Goal: Task Accomplishment & Management: Use online tool/utility

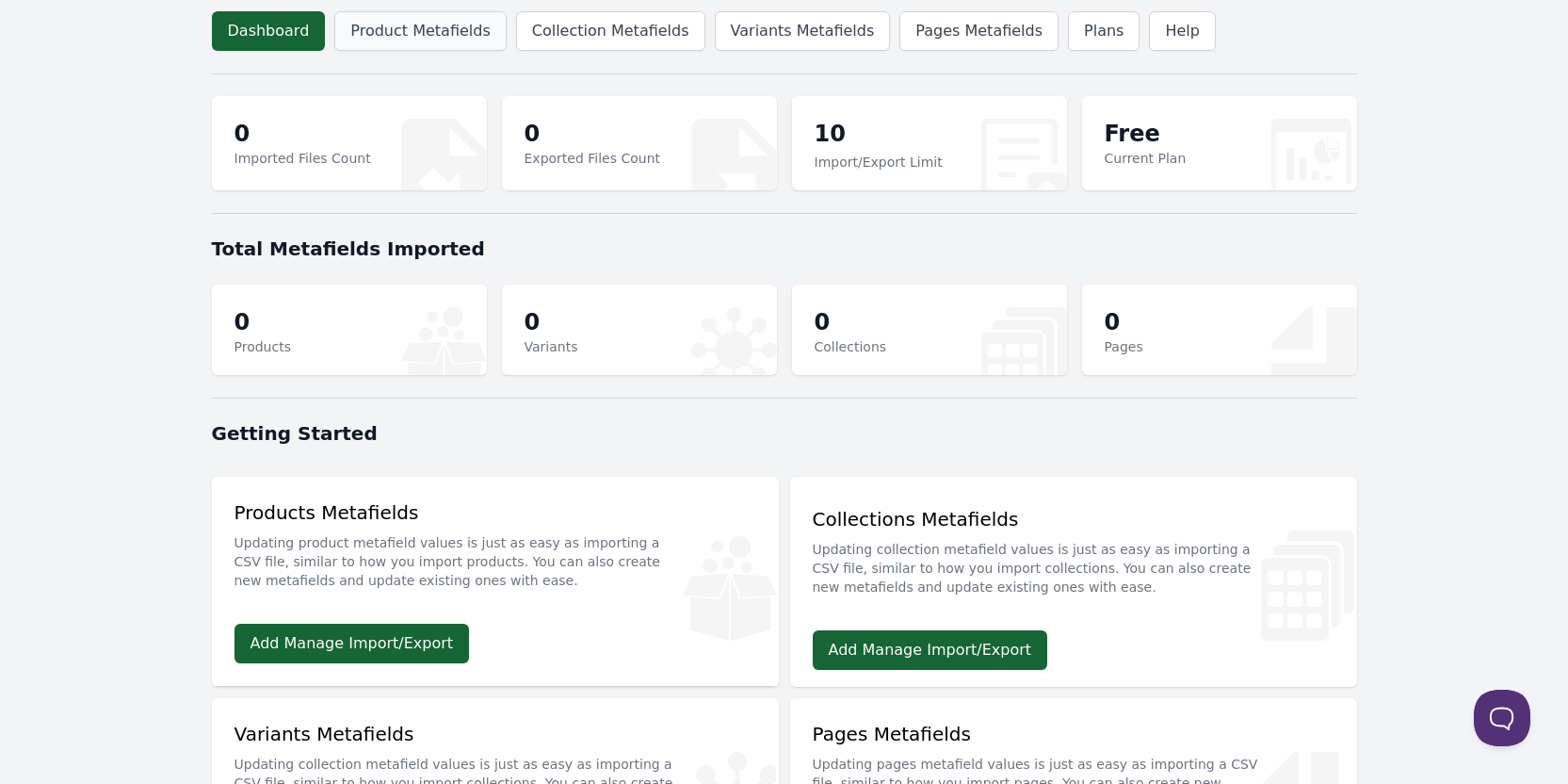
click at [423, 24] on link "Product Metafields" at bounding box center [419, 31] width 171 height 40
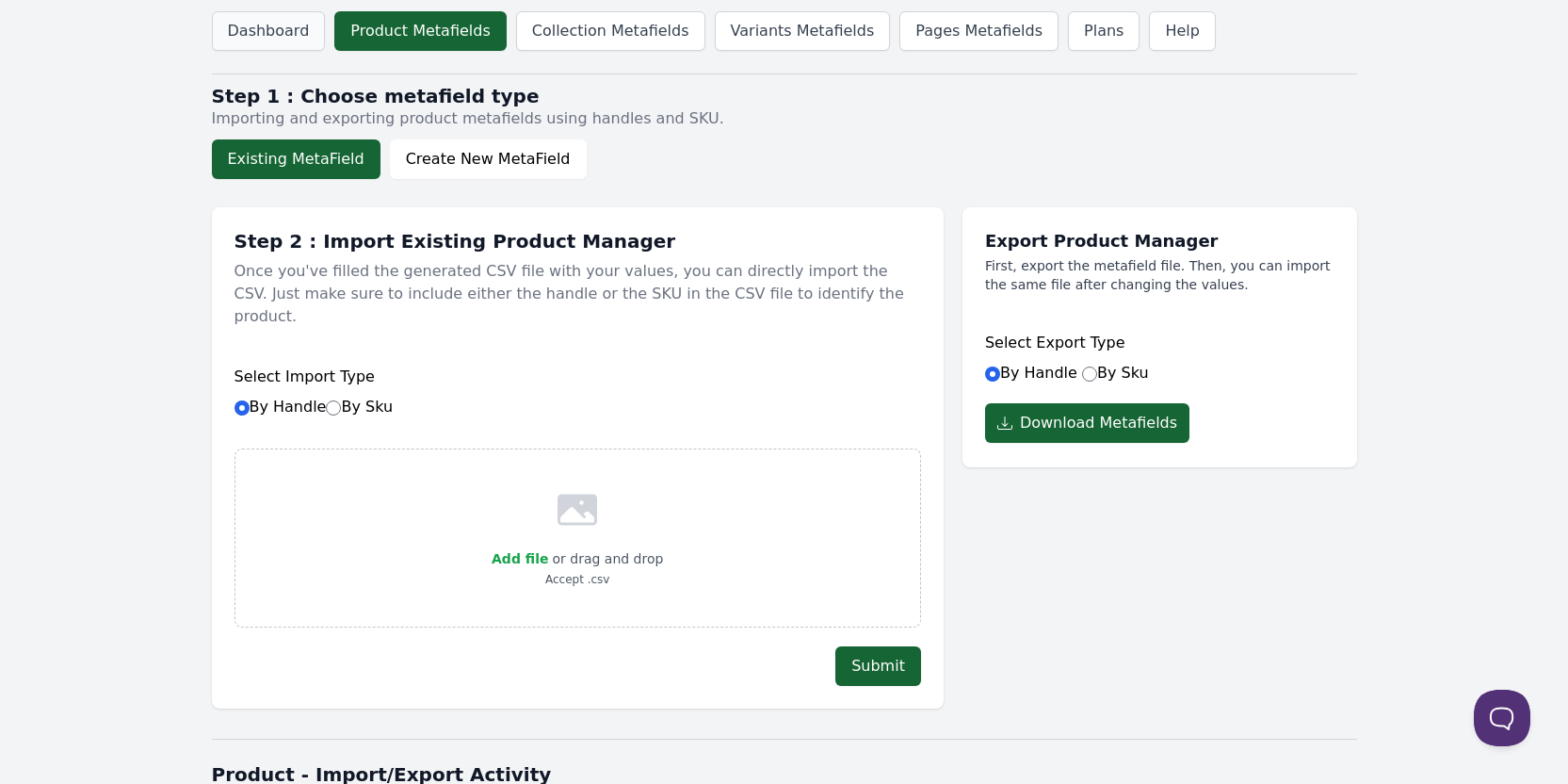
click at [291, 35] on link "Dashboard" at bounding box center [268, 31] width 114 height 40
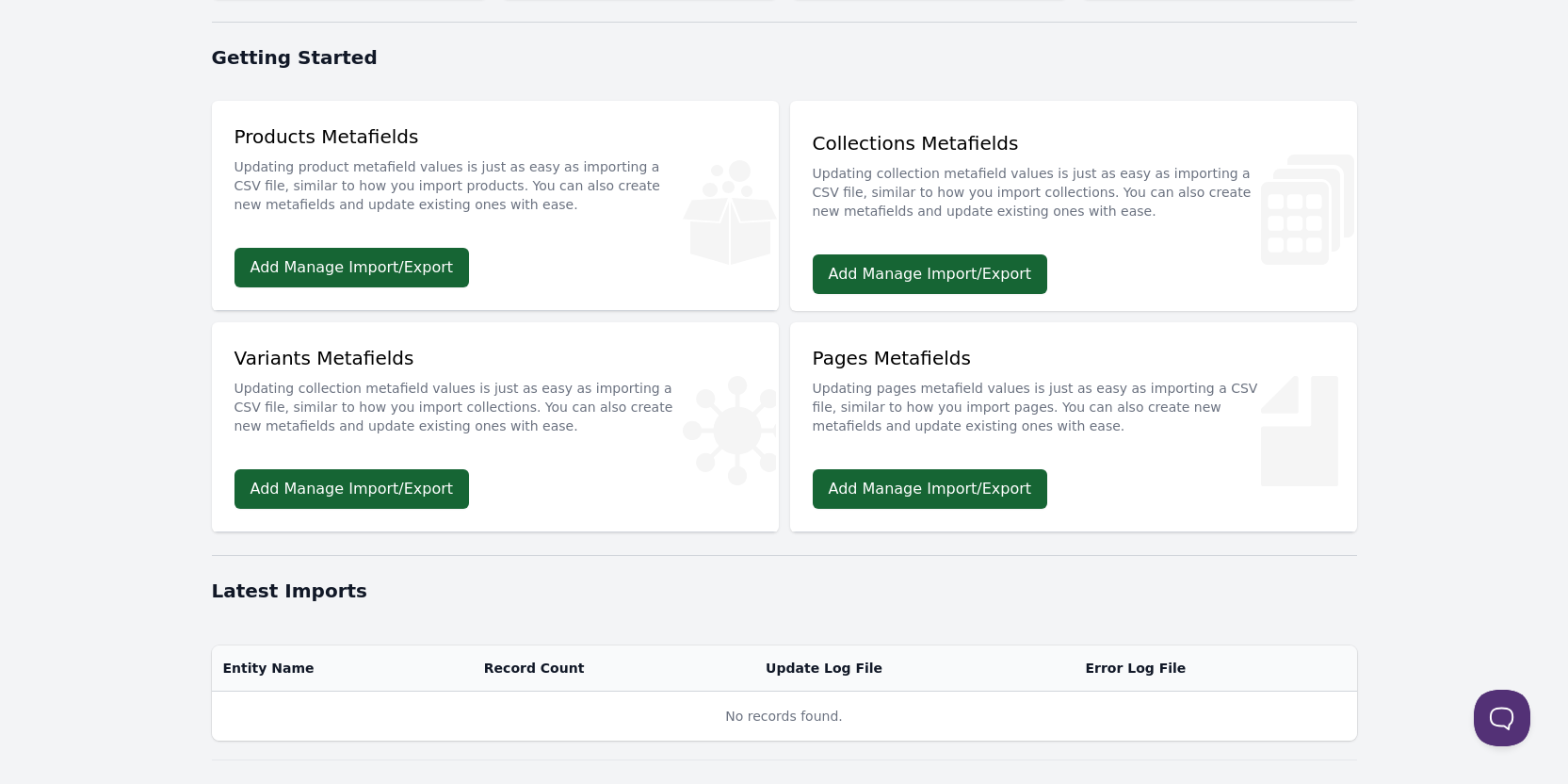
scroll to position [377, 0]
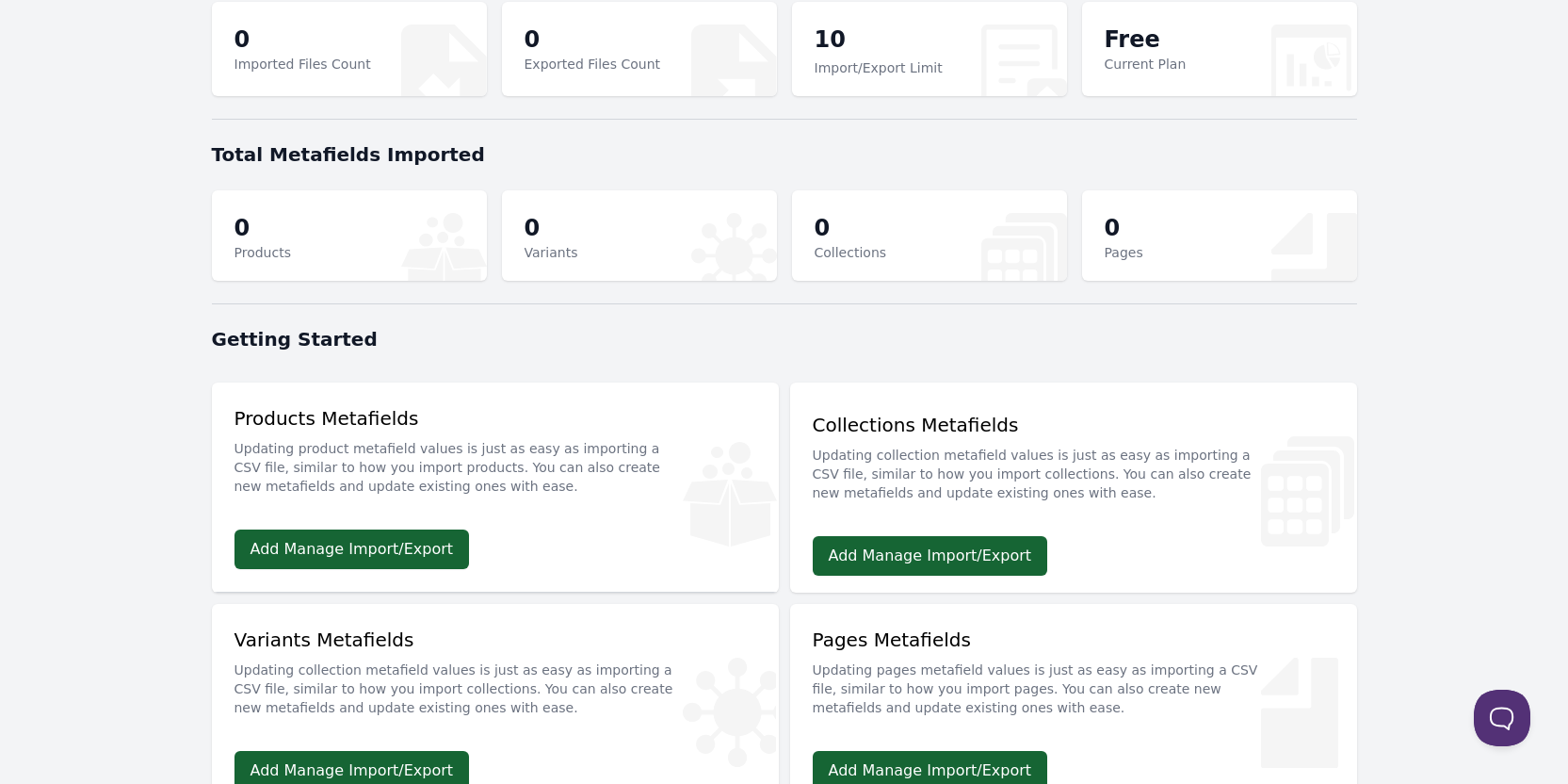
scroll to position [377, 0]
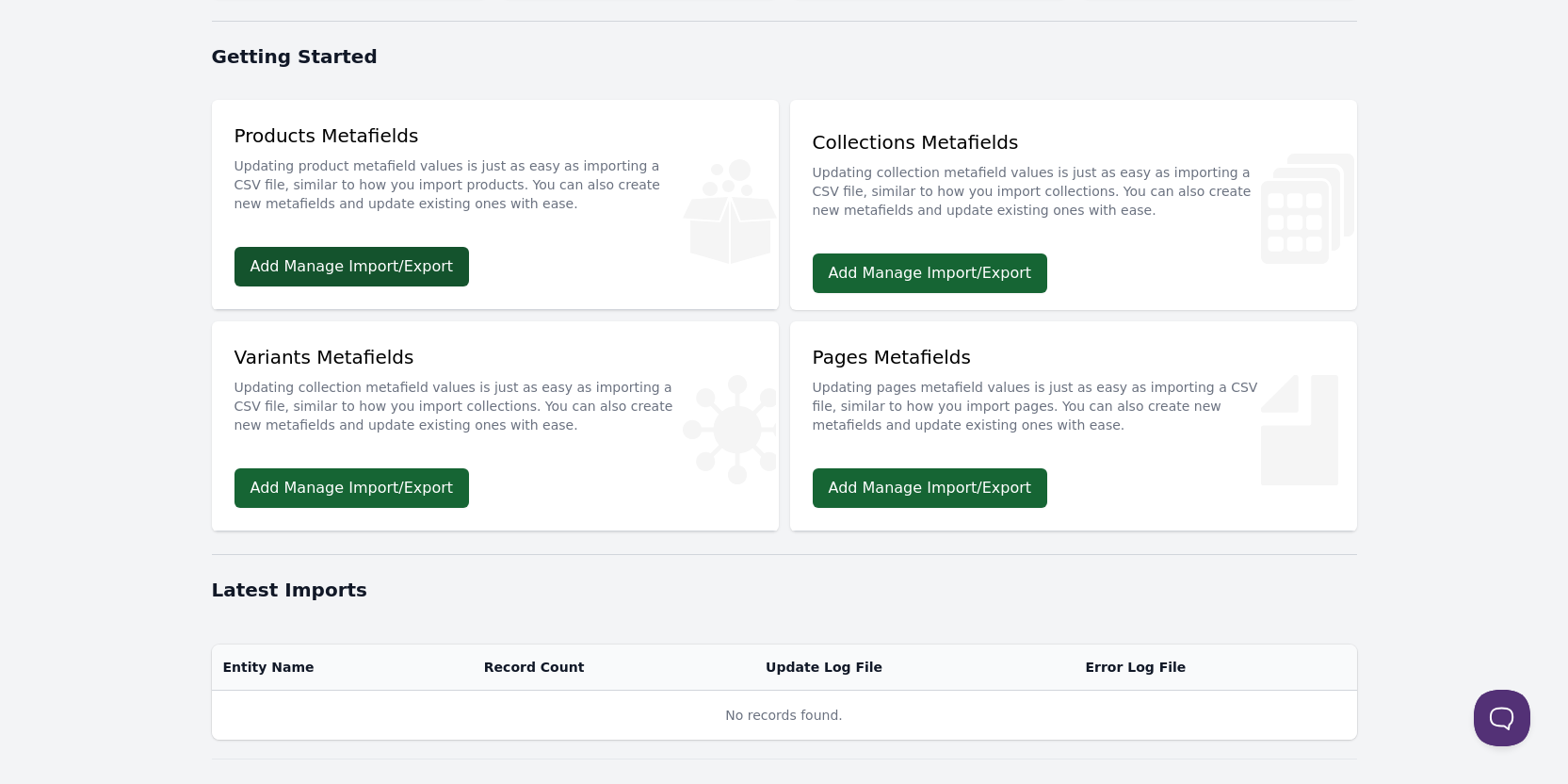
click at [434, 272] on link "Add Manage Import/Export" at bounding box center [351, 266] width 235 height 40
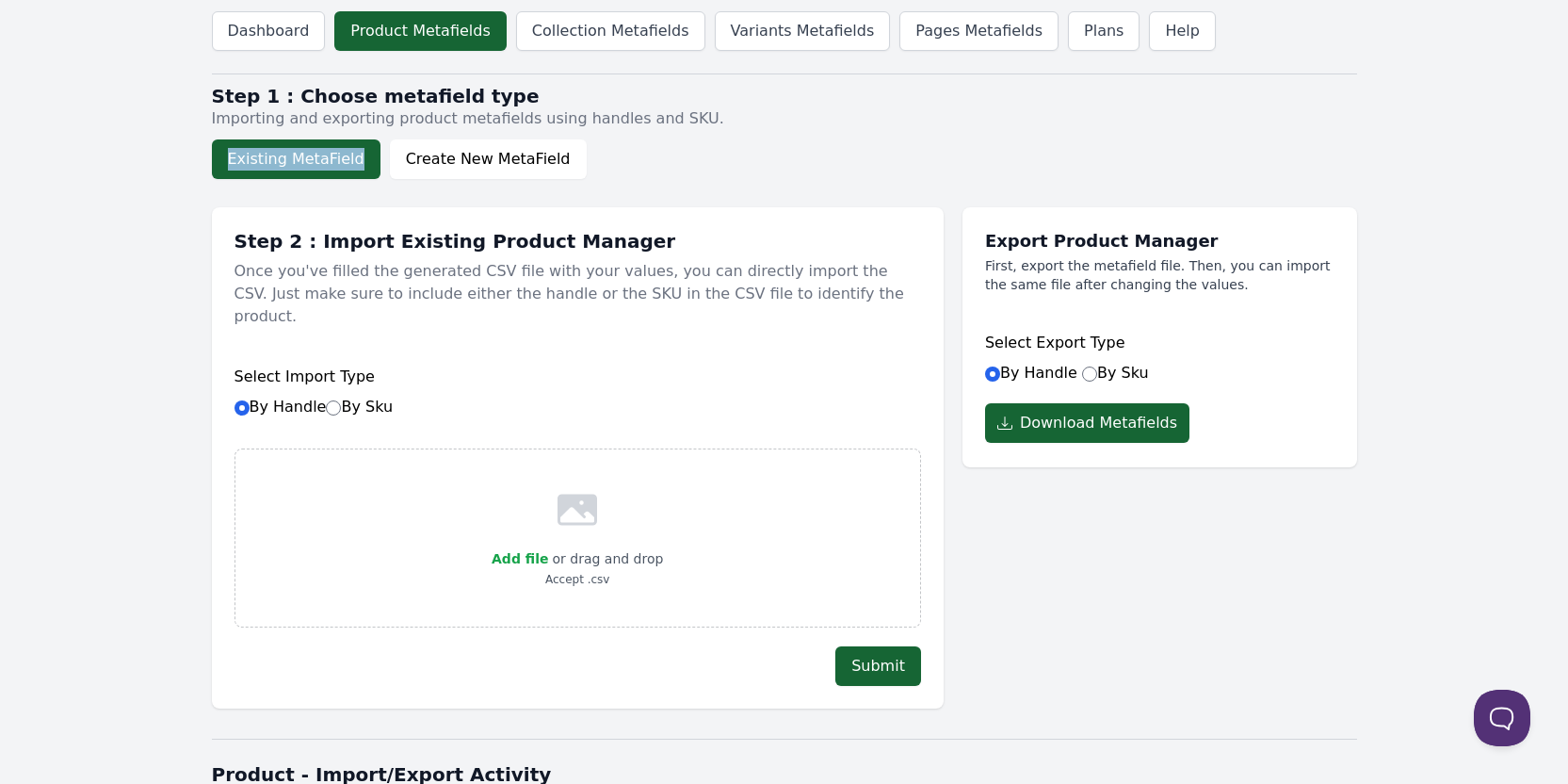
drag, startPoint x: 174, startPoint y: 144, endPoint x: 355, endPoint y: 162, distance: 181.9
click at [355, 162] on body "Dashboard Product Metafields Collection Metafields Variants Metafields Pages Me…" at bounding box center [784, 564] width 1568 height 1129
copy button "Existing MetaField"
click at [104, 263] on body "Dashboard Product Metafields Collection Metafields Variants Metafields Pages Me…" at bounding box center [784, 564] width 1568 height 1129
click at [270, 156] on button "Existing MetaField" at bounding box center [296, 160] width 168 height 40
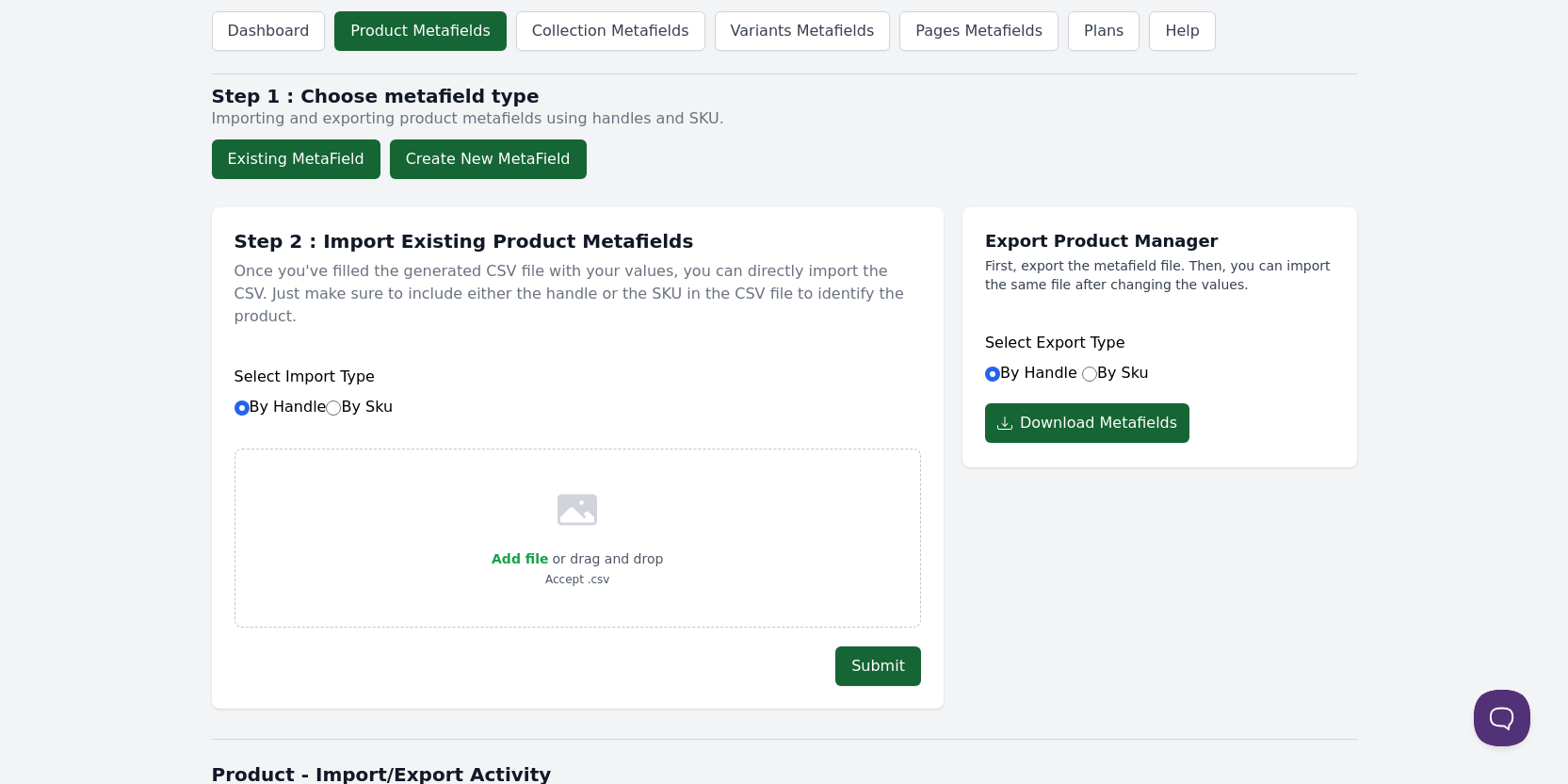
click at [439, 160] on button "Create New MetaField" at bounding box center [488, 160] width 196 height 40
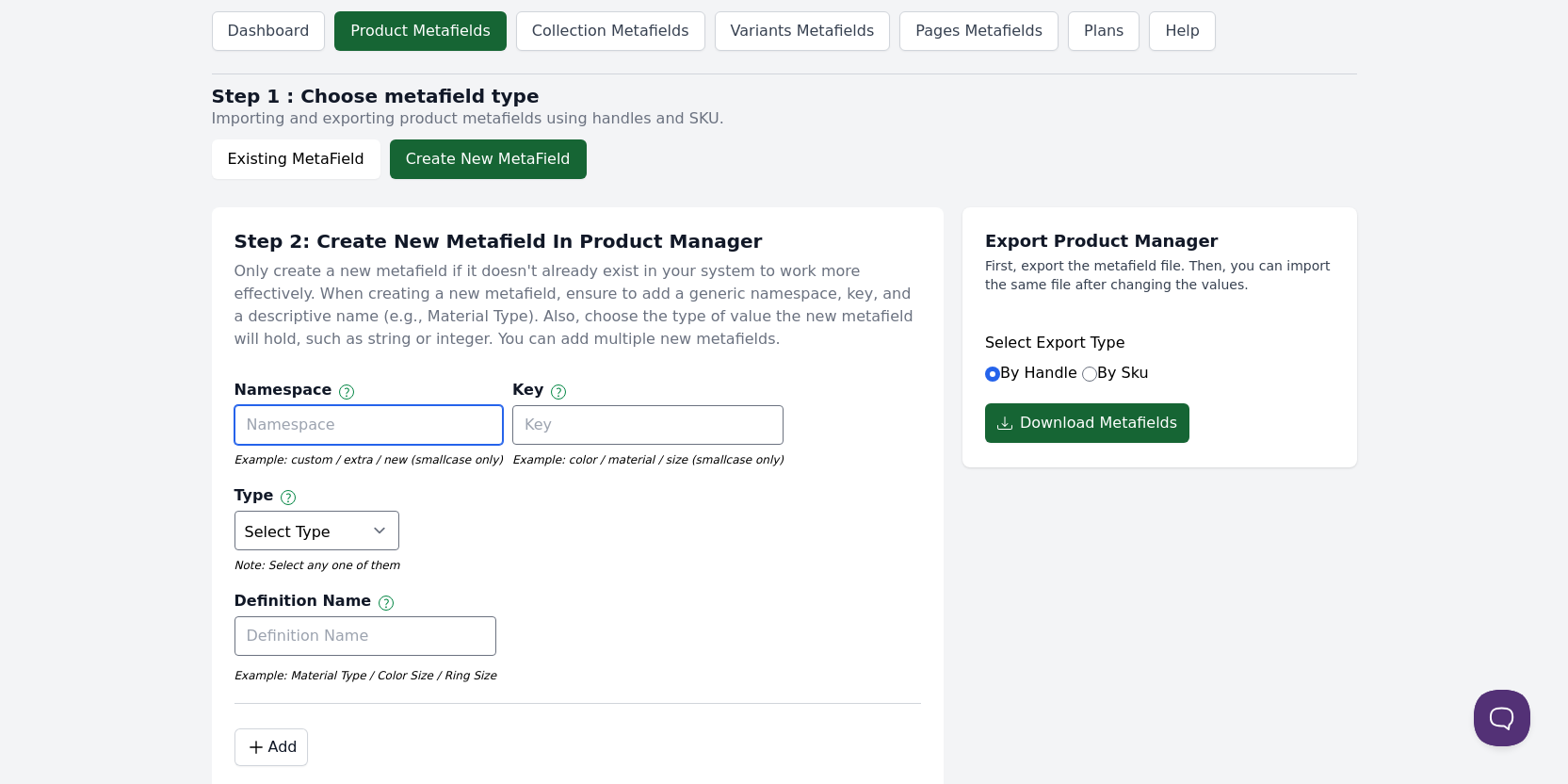
click at [345, 419] on input "text" at bounding box center [368, 425] width 268 height 40
click at [401, 510] on select "Select Type True or False Color Date Date & Time Dimension Money Multi Line Tex…" at bounding box center [317, 530] width 166 height 40
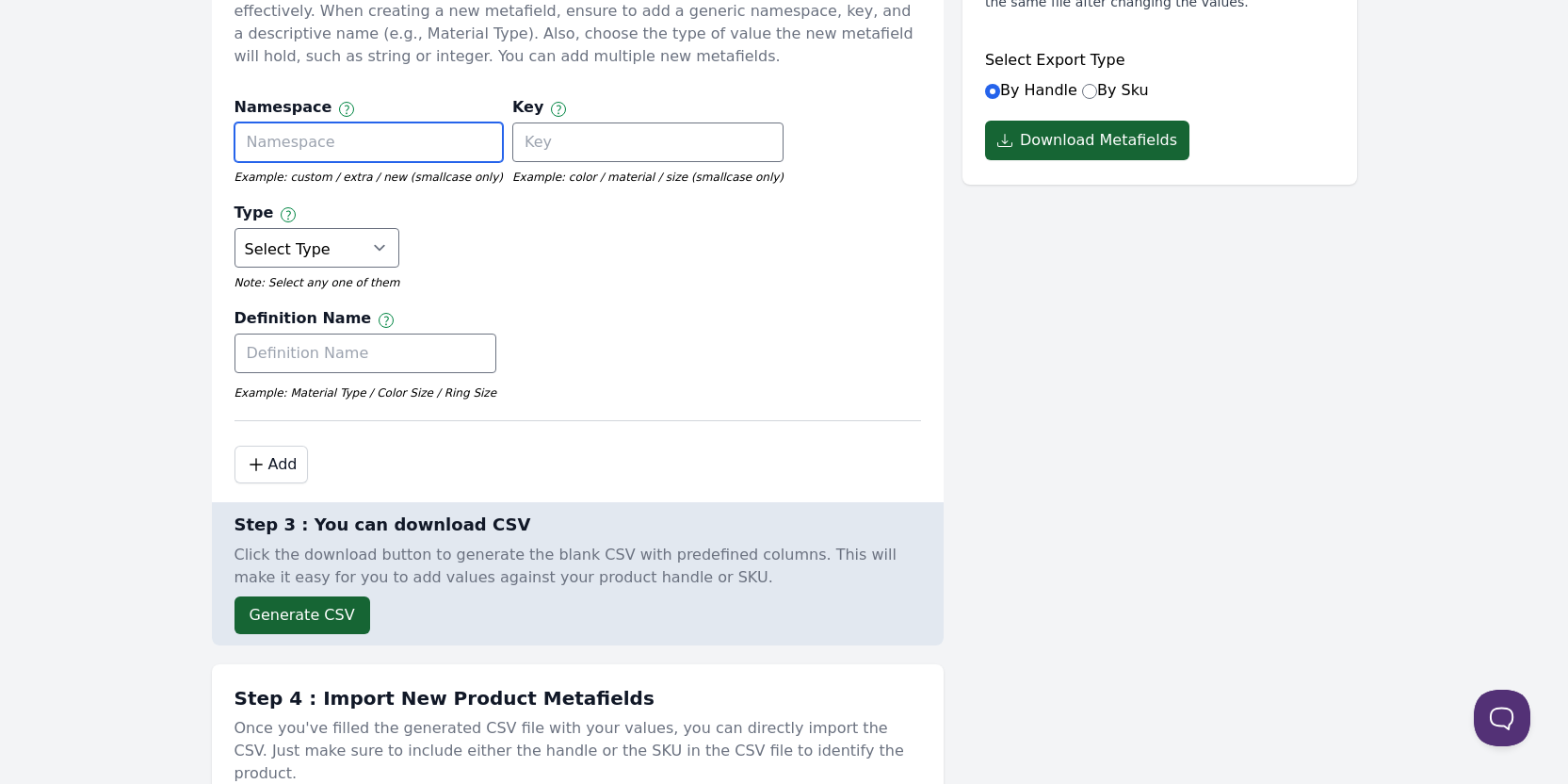
click at [344, 146] on input "text" at bounding box center [368, 143] width 268 height 40
click at [339, 145] on input "text" at bounding box center [368, 143] width 268 height 40
type input "で"
drag, startPoint x: 293, startPoint y: 144, endPoint x: 339, endPoint y: 143, distance: 46.0
click at [339, 143] on input "detail_custo" at bounding box center [368, 143] width 268 height 40
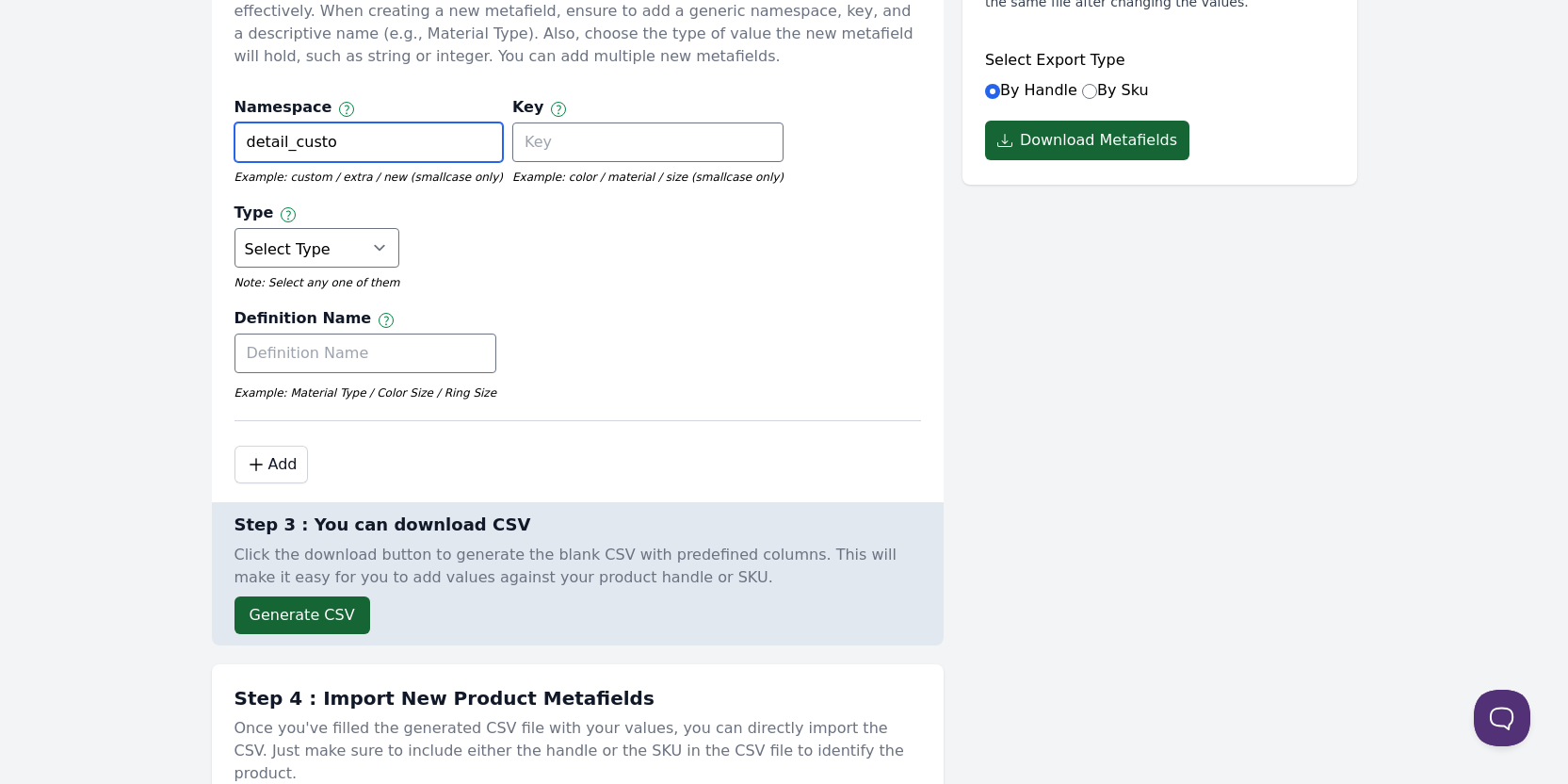
drag, startPoint x: 292, startPoint y: 143, endPoint x: 366, endPoint y: 140, distance: 74.1
click at [366, 140] on input "detail_custo" at bounding box center [368, 143] width 268 height 40
paste input "Custom"
click at [296, 146] on input "detail_Custom" at bounding box center [368, 143] width 268 height 40
click at [295, 142] on input "detail_Custom" at bounding box center [368, 143] width 268 height 40
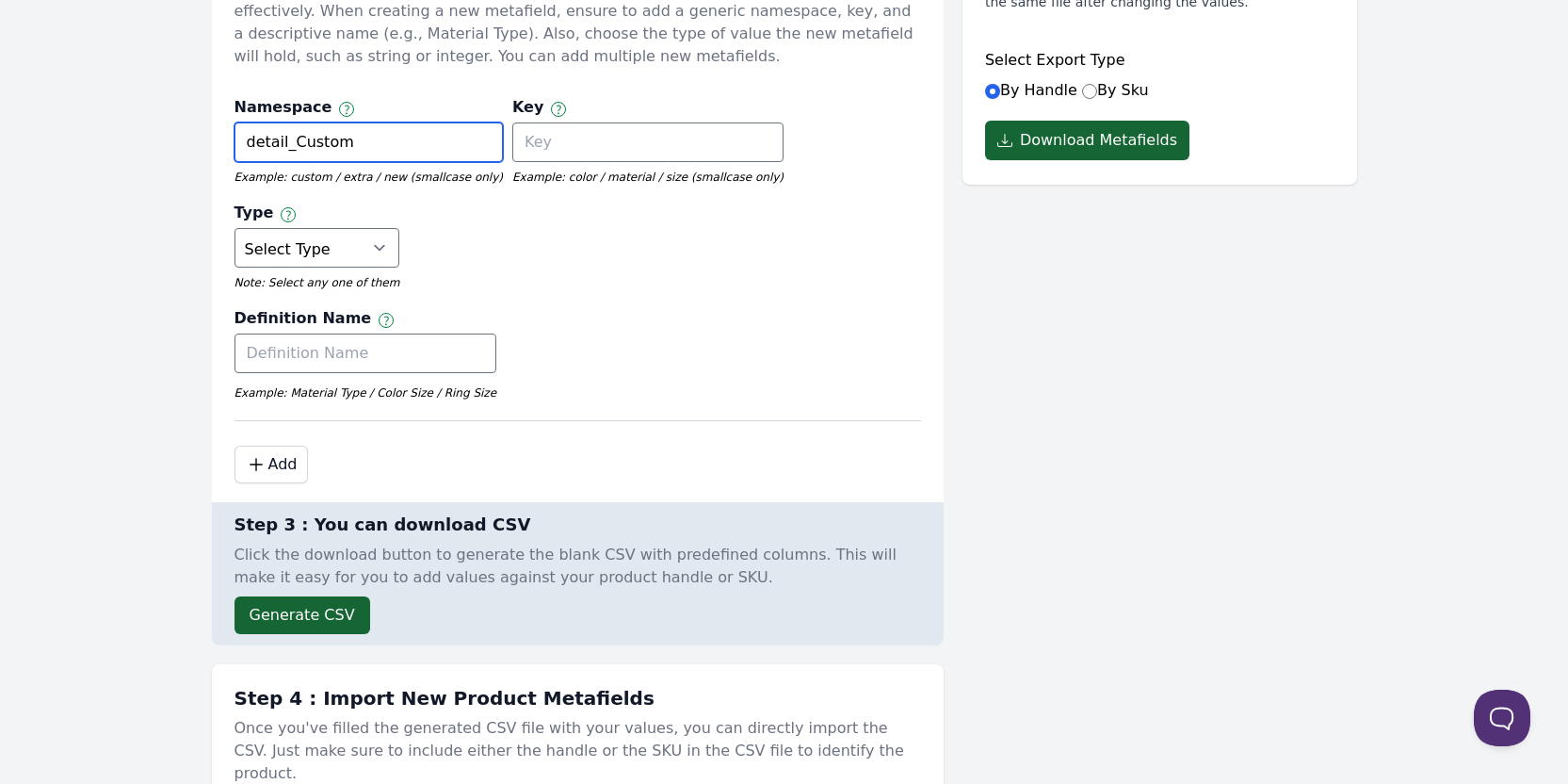
click at [298, 139] on input "detail_Custom" at bounding box center [368, 143] width 268 height 40
type input "detail_custom"
click at [153, 138] on body "Dashboard Product Metafields Collection Metafields Variants Metafields Pages Me…" at bounding box center [784, 651] width 1568 height 1867
click at [401, 228] on select "Select Type True or False Color Date Date & Time Dimension Money Multi Line Tex…" at bounding box center [317, 247] width 166 height 40
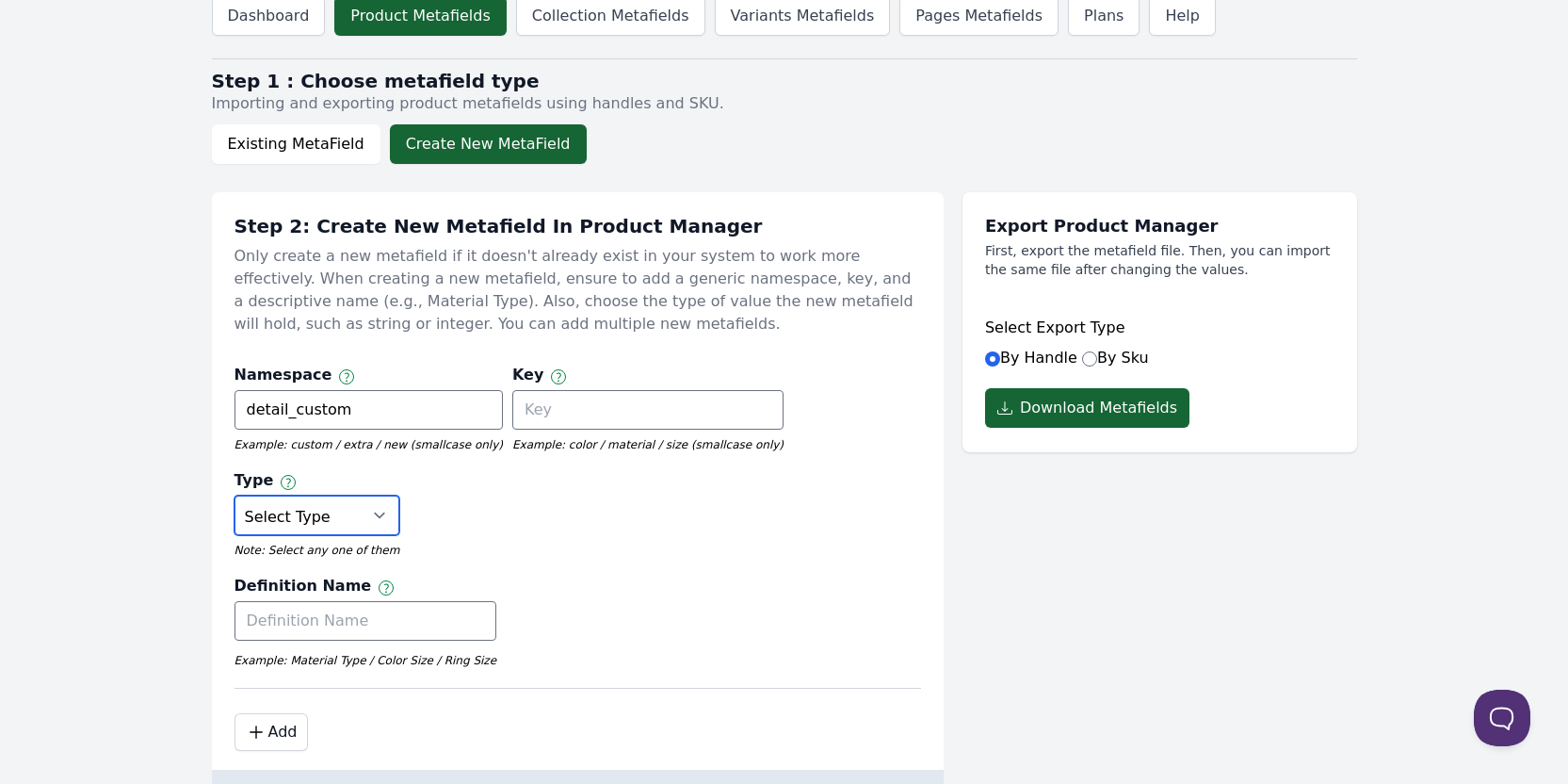
scroll to position [0, 0]
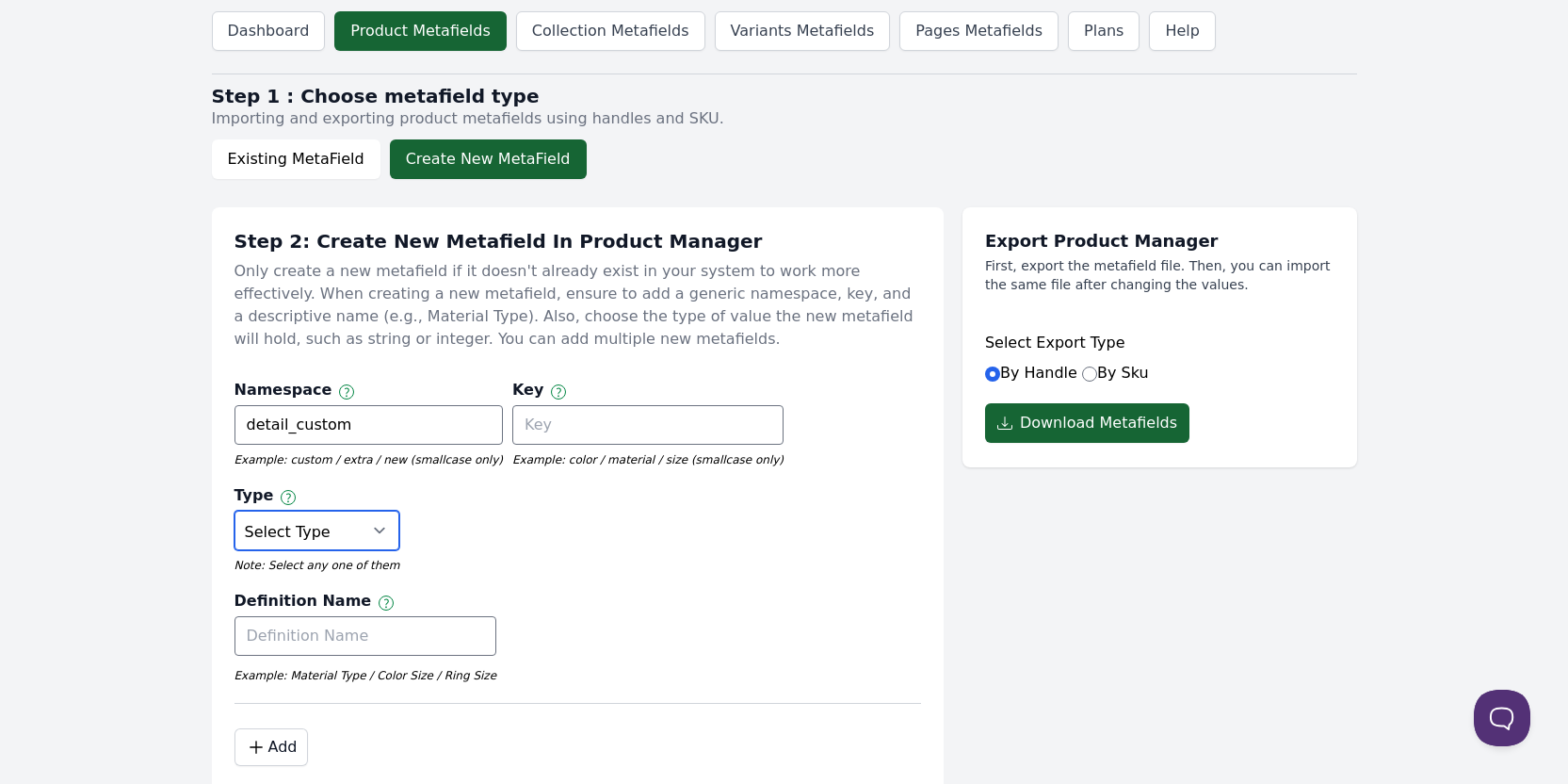
click at [401, 510] on select "Select Type True or False Color Date Date & Time Dimension Money Multi Line Tex…" at bounding box center [317, 530] width 166 height 40
select select "multi_line_text_field"
click at [401, 510] on select "Select Type True or False Color Date Date & Time Dimension Money Multi Line Tex…" at bounding box center [317, 530] width 166 height 40
click at [887, 589] on div "Definition Name Label of the metafield Example: Material Type / Color Size / Ri…" at bounding box center [577, 641] width 687 height 104
click at [608, 429] on input "text" at bounding box center [647, 425] width 271 height 40
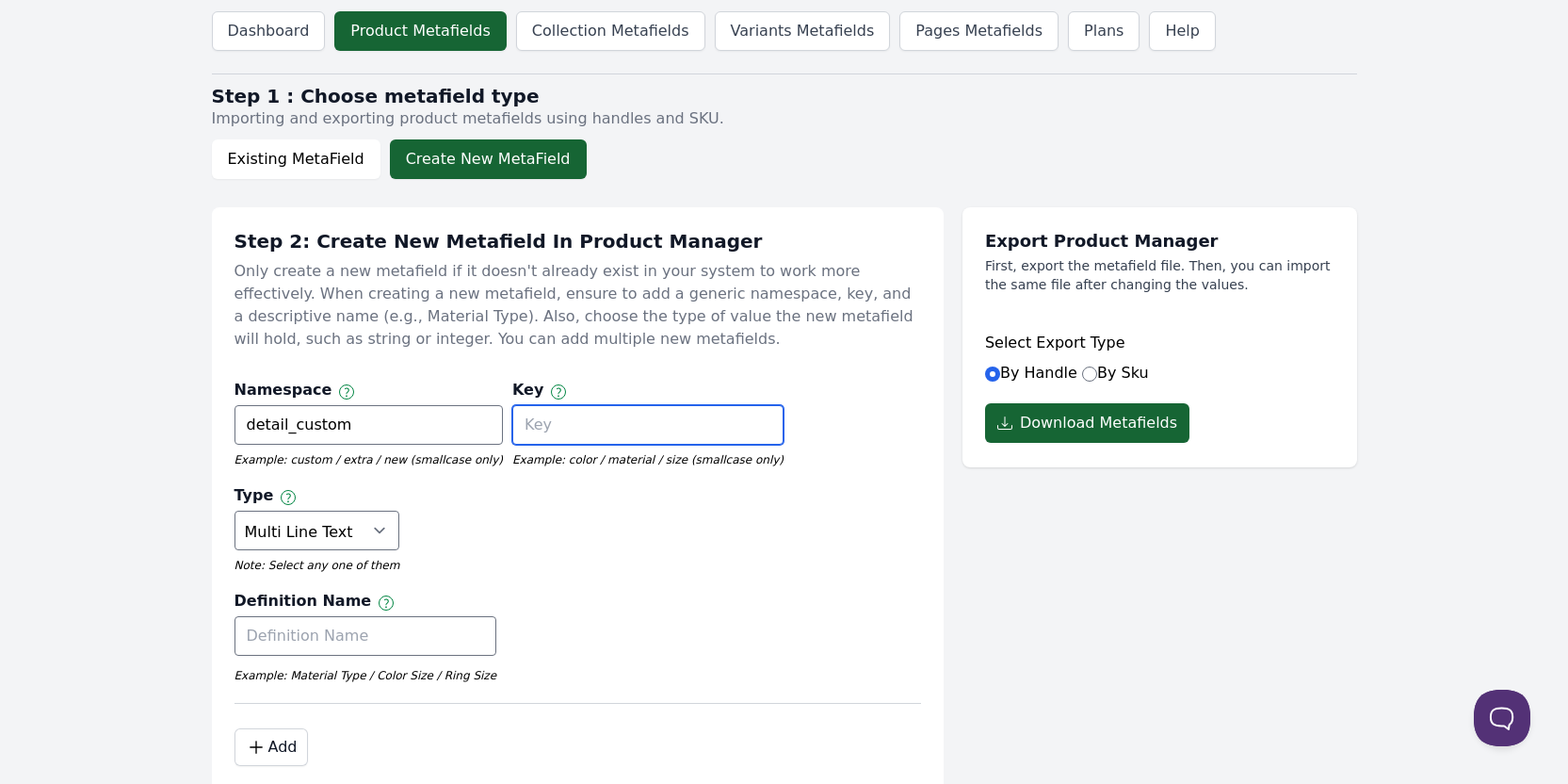
click at [570, 418] on input "text" at bounding box center [647, 425] width 271 height 40
drag, startPoint x: 392, startPoint y: 461, endPoint x: 463, endPoint y: 458, distance: 71.1
click at [463, 458] on em "Example: custom / extra / new (smallcase only)" at bounding box center [368, 460] width 268 height 15
copy em "smallcase only"
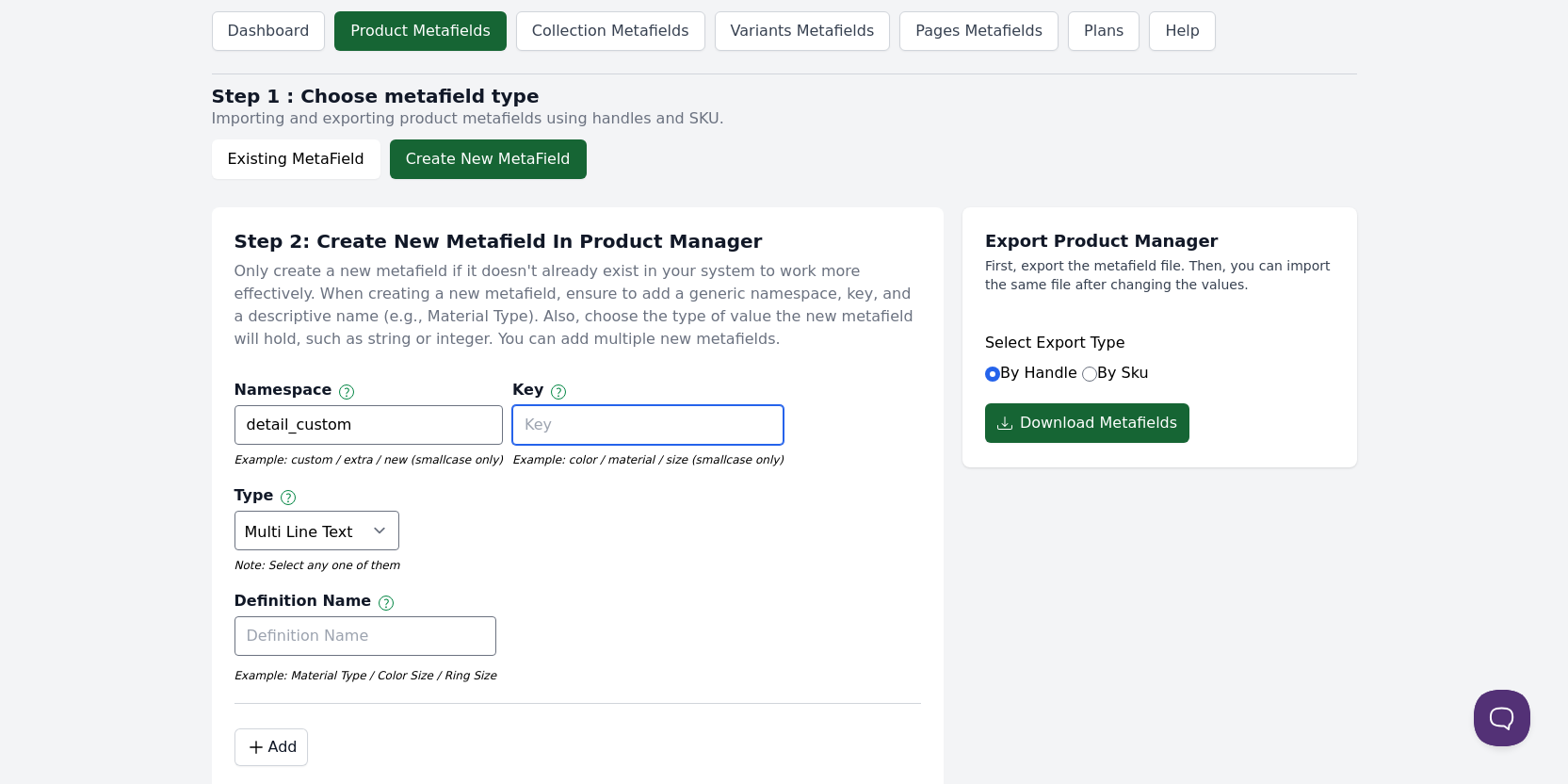
click at [512, 424] on input "text" at bounding box center [647, 425] width 271 height 40
click at [520, 425] on input "text" at bounding box center [647, 425] width 271 height 40
paste input "introduction"
drag, startPoint x: 490, startPoint y: 427, endPoint x: 431, endPoint y: 429, distance: 59.0
click at [431, 429] on div "Namespace Namespace and key can only use letters, numbers, underscores, and das…" at bounding box center [577, 537] width 687 height 334
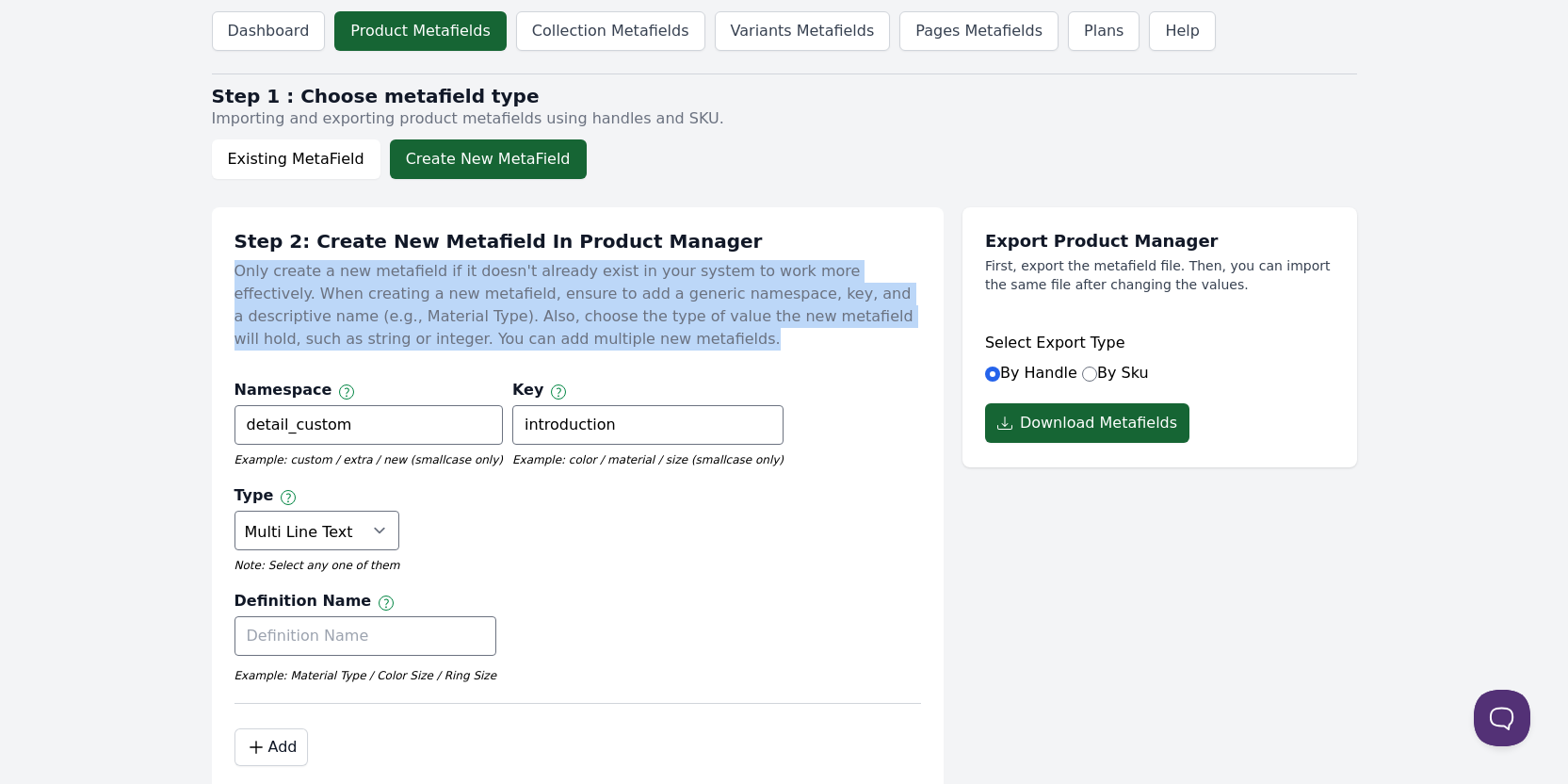
drag, startPoint x: 234, startPoint y: 272, endPoint x: 510, endPoint y: 344, distance: 285.2
click at [510, 344] on p "Only create a new metafield if it doesn't already exist in your system to work …" at bounding box center [577, 305] width 687 height 106
copy p "Only create a new metafield if it doesn't already exist in your system to work …"
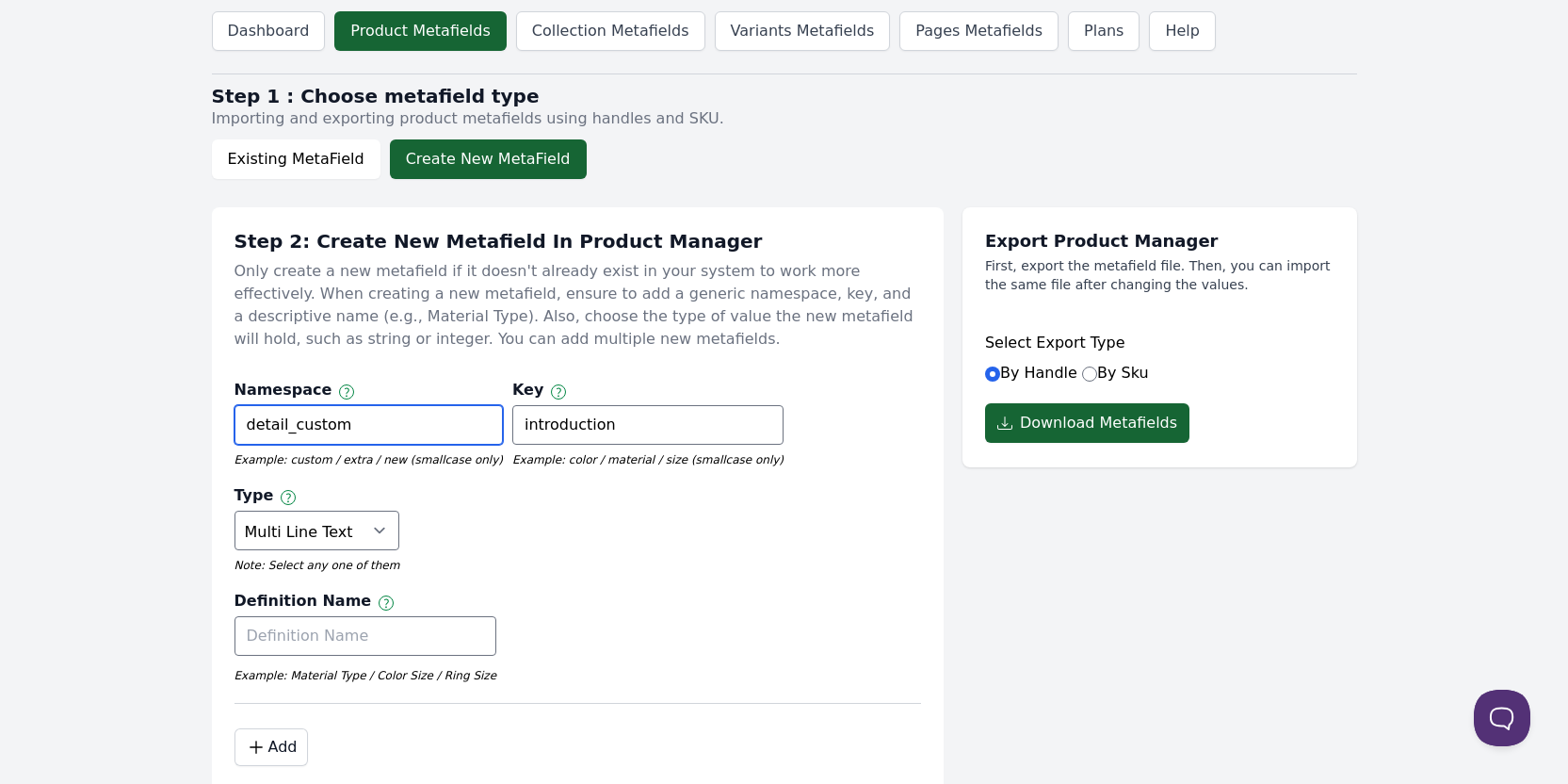
drag, startPoint x: 366, startPoint y: 421, endPoint x: 151, endPoint y: 422, distance: 215.0
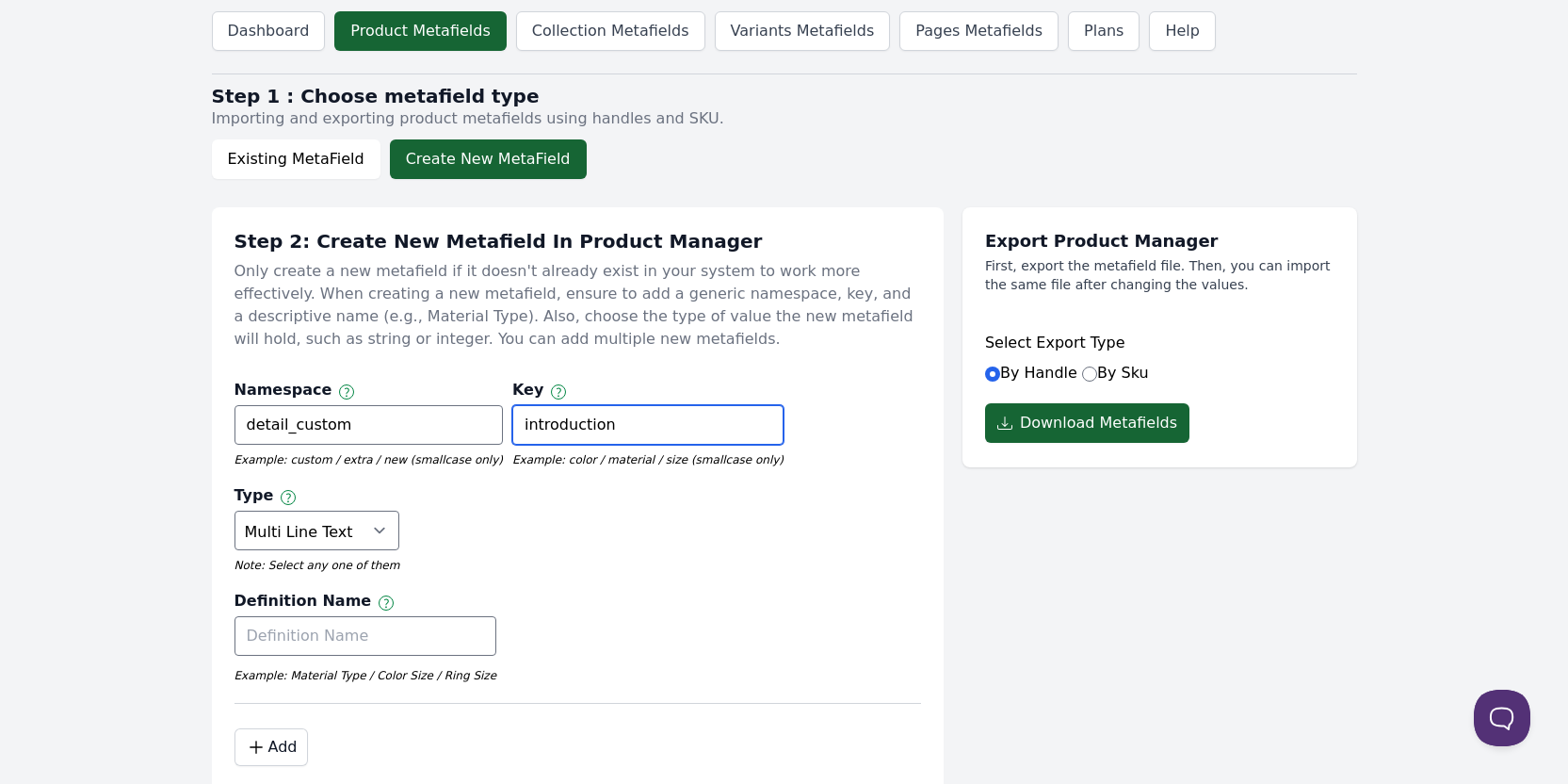
drag, startPoint x: 621, startPoint y: 422, endPoint x: 373, endPoint y: 418, distance: 248.0
click at [373, 418] on div "Namespace Namespace and key can only use letters, numbers, underscores, and das…" at bounding box center [577, 537] width 687 height 334
paste input "detail_custom"
type input "detail_custom"
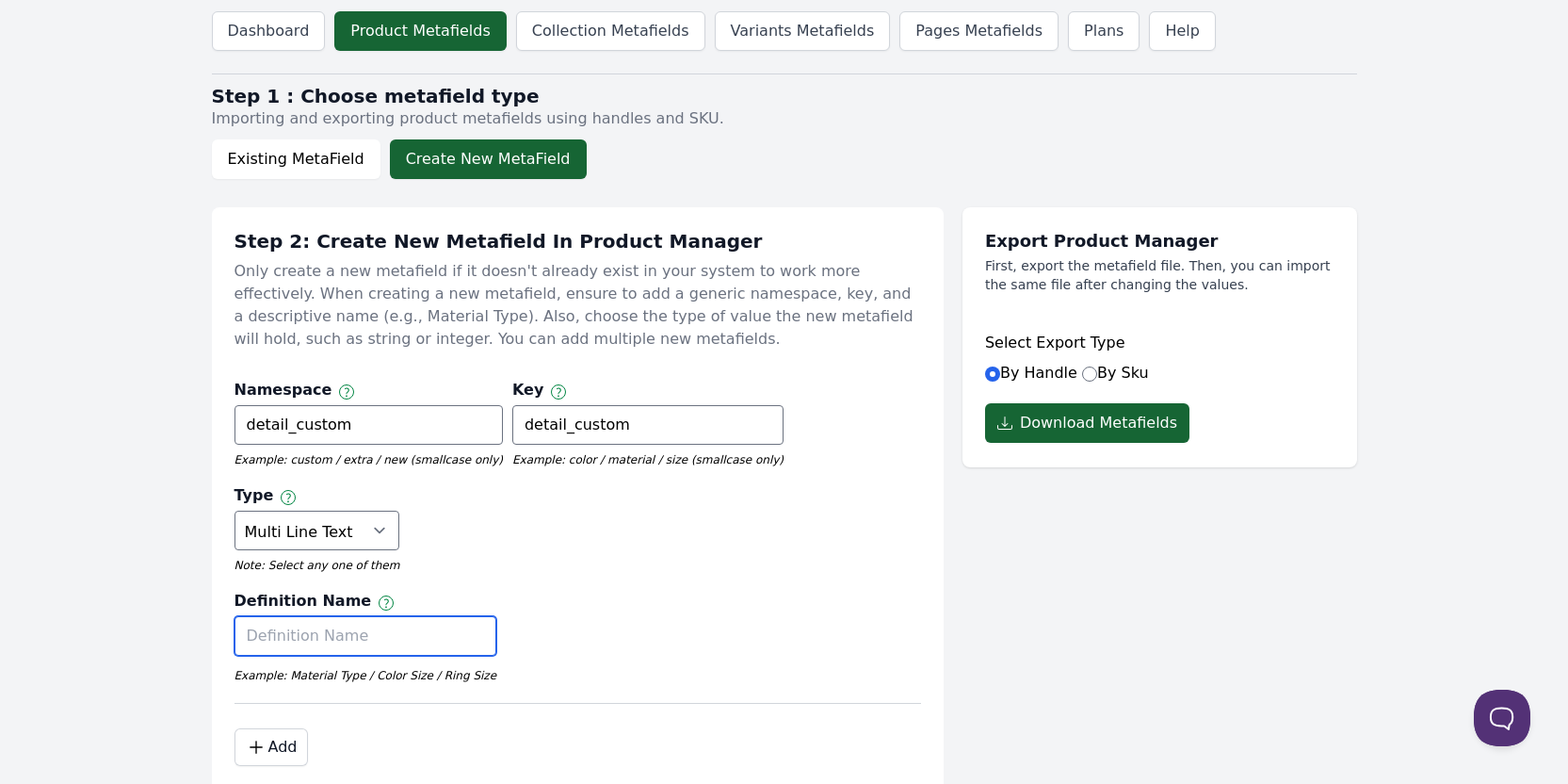
click at [376, 616] on input "text" at bounding box center [366, 636] width 263 height 40
paste input "detail_custom"
type input "detail_custom"
click at [631, 589] on div "Definition Name Label of the metafield detail_custom Example: Material Type / C…" at bounding box center [577, 641] width 687 height 104
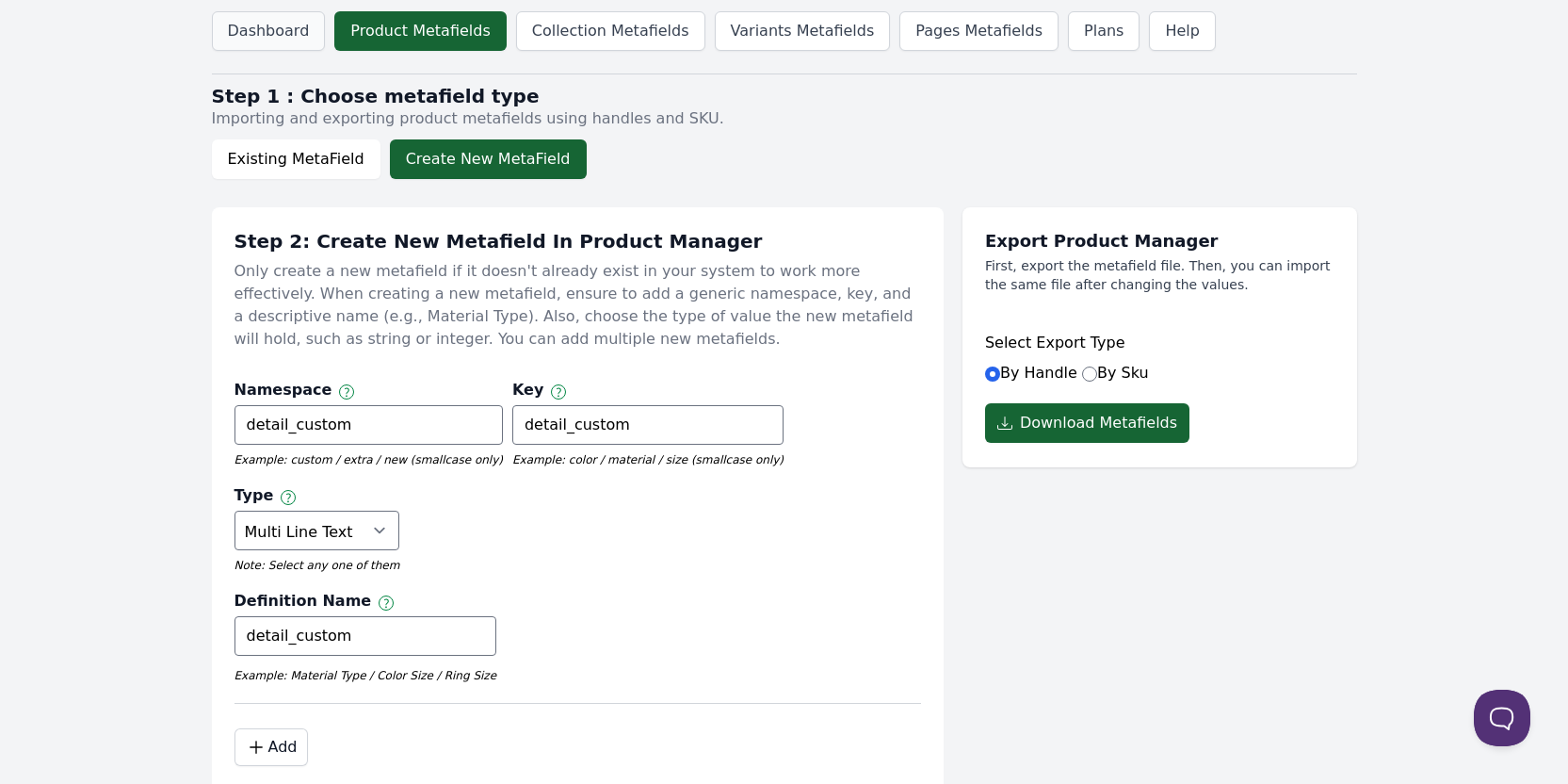
click at [247, 38] on link "Dashboard" at bounding box center [268, 31] width 114 height 40
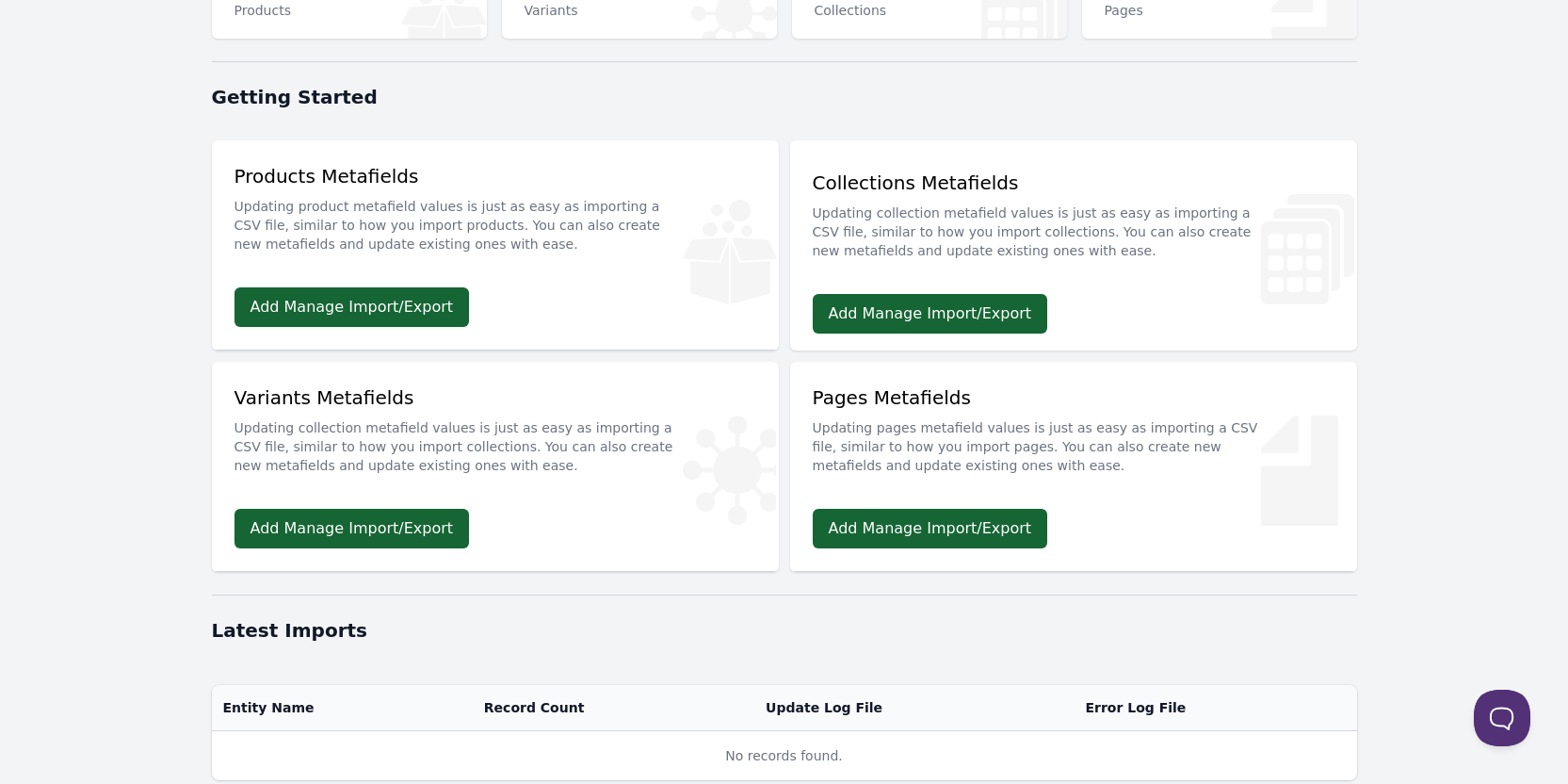
scroll to position [377, 0]
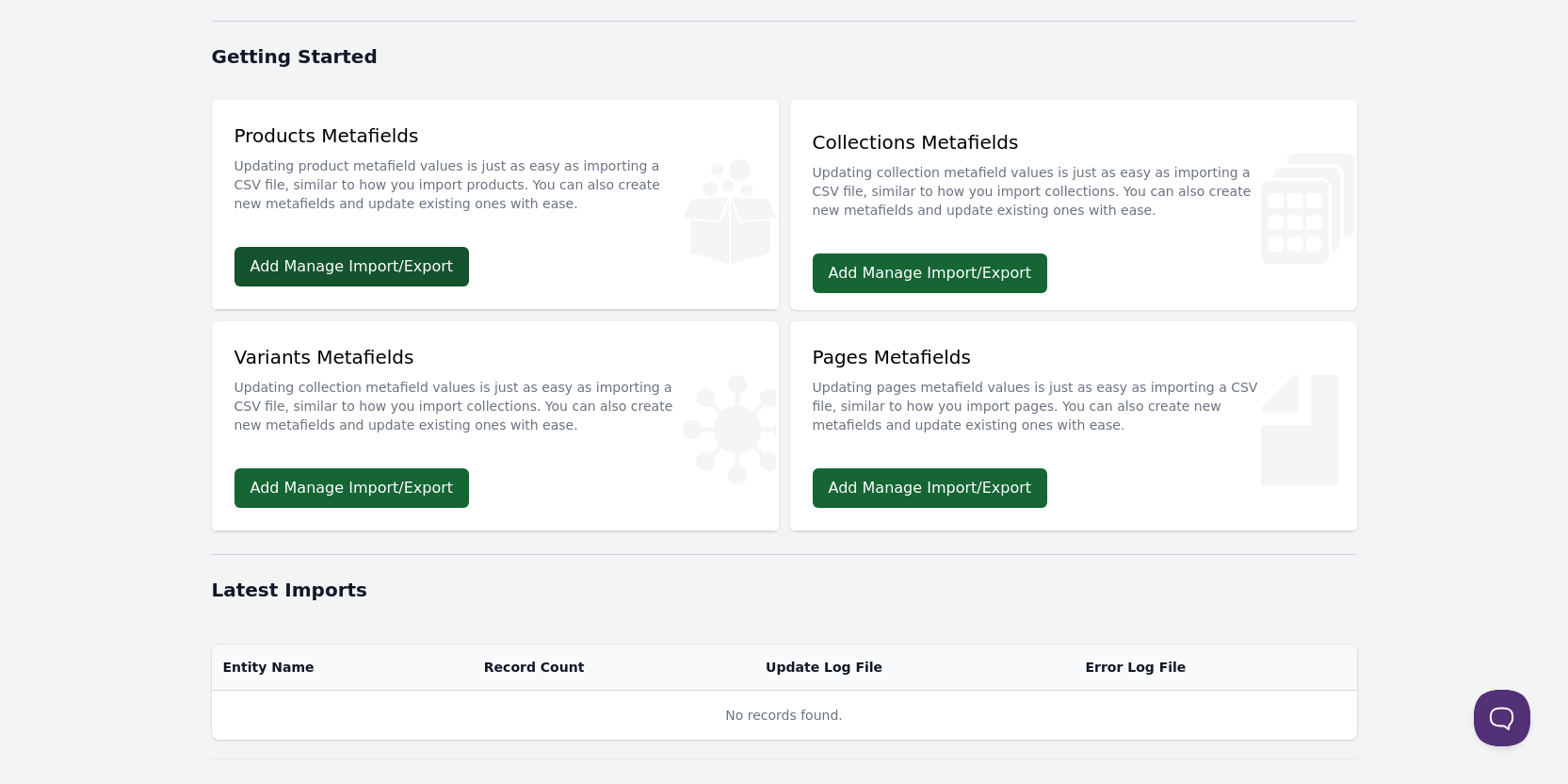
click at [394, 266] on link "Add Manage Import/Export" at bounding box center [351, 266] width 235 height 40
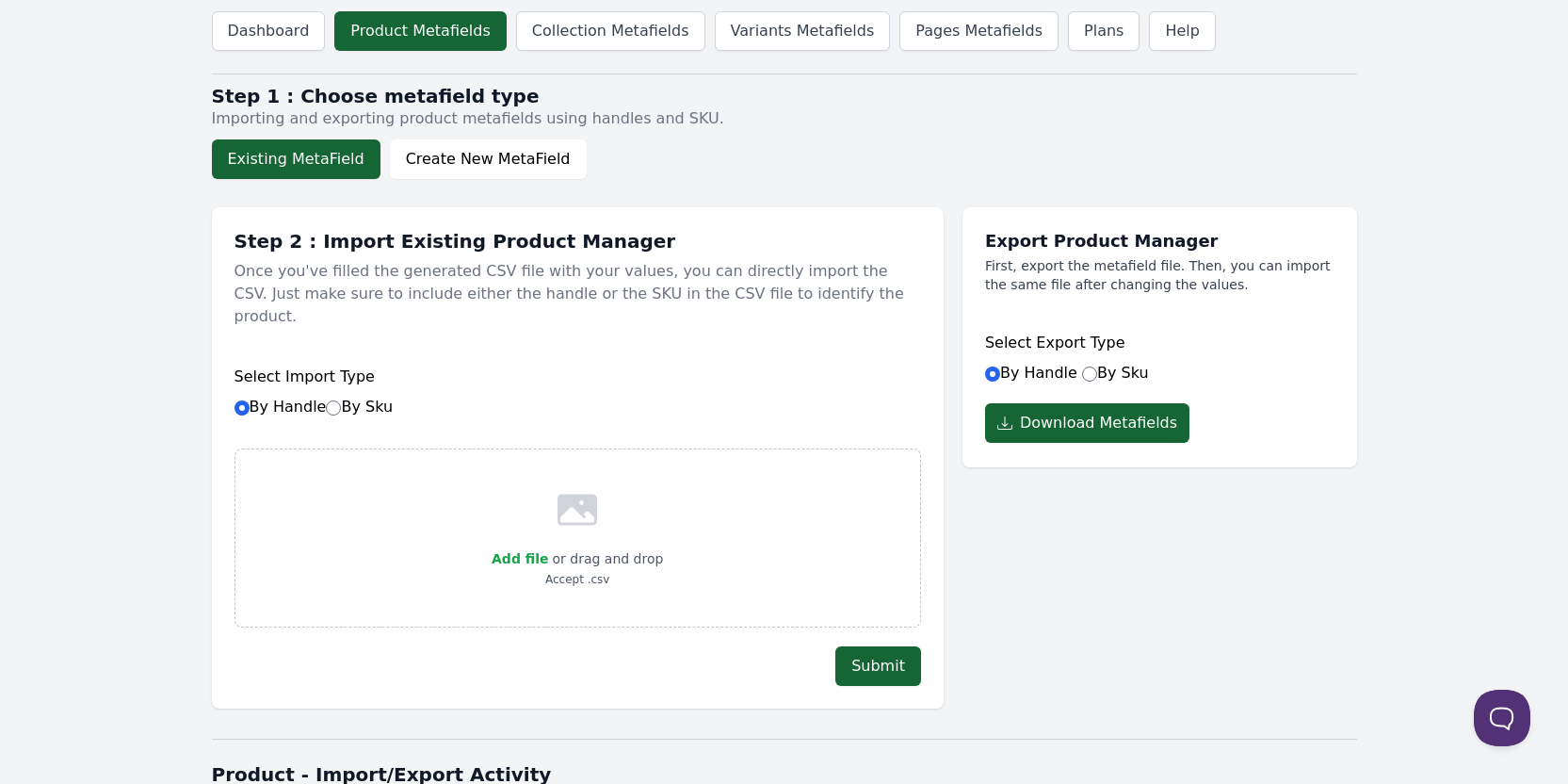
click at [106, 201] on body "Dashboard Product Metafields Collection Metafields Variants Metafields Pages Me…" at bounding box center [784, 564] width 1568 height 1129
click at [44, 219] on body "Dashboard Product Metafields Collection Metafields Variants Metafields Pages Me…" at bounding box center [784, 564] width 1568 height 1129
